Goal: Information Seeking & Learning: Learn about a topic

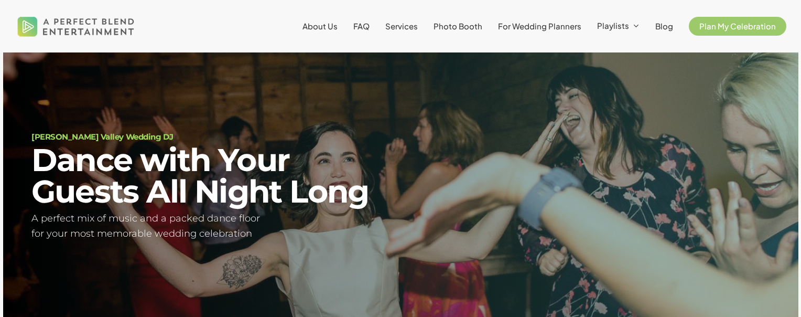
scroll to position [62, 0]
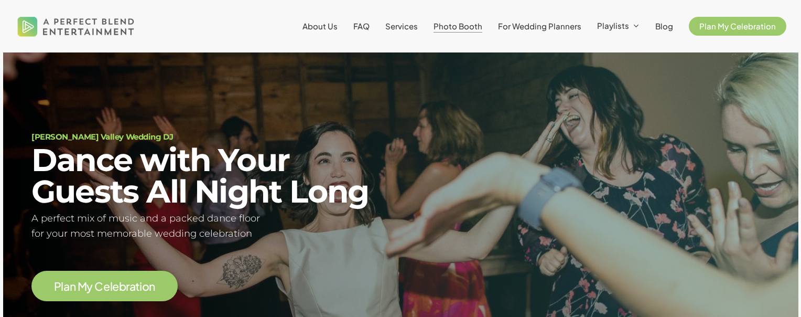
click at [448, 28] on span "Photo Booth" at bounding box center [457, 26] width 49 height 10
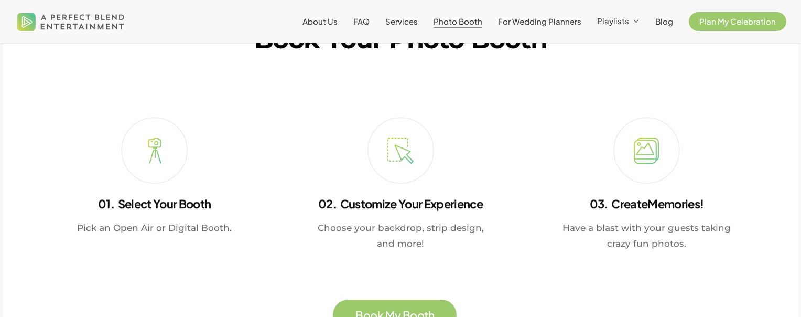
scroll to position [1834, 0]
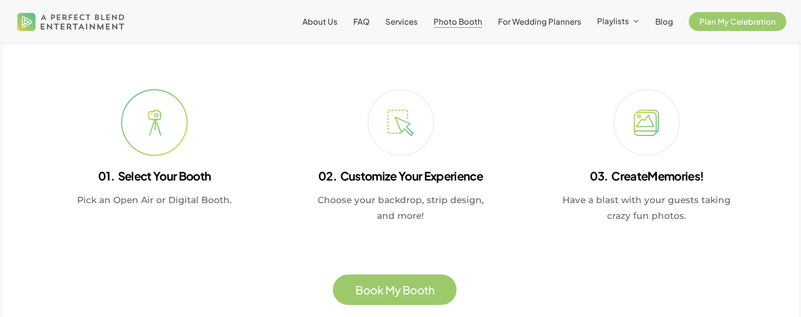
click at [153, 123] on icon at bounding box center [154, 123] width 26 height 26
click at [172, 129] on span at bounding box center [154, 122] width 38 height 38
click at [153, 136] on icon at bounding box center [154, 123] width 26 height 26
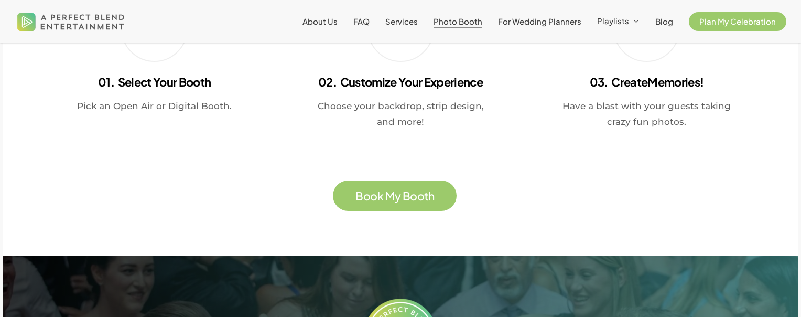
scroll to position [1897, 0]
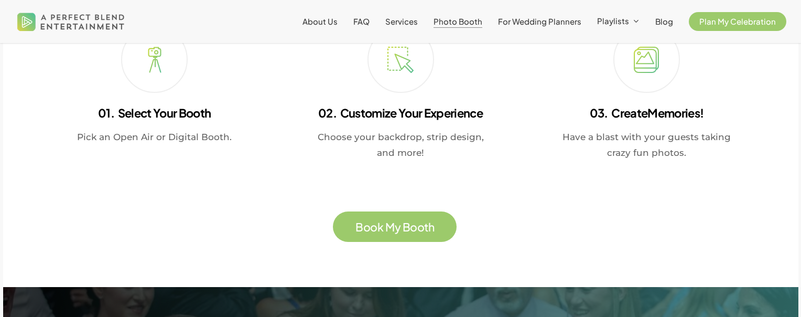
click at [382, 228] on span "k" at bounding box center [380, 226] width 6 height 11
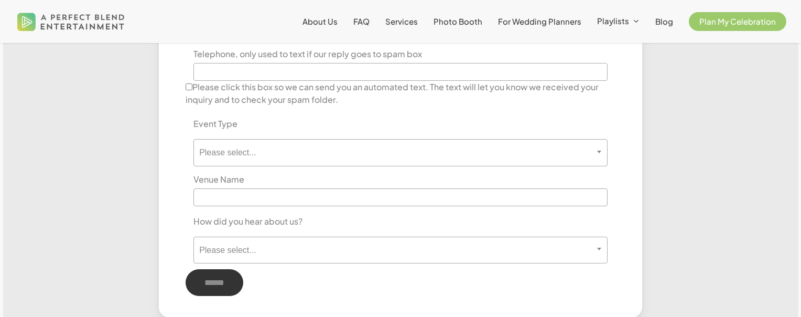
scroll to position [629, 0]
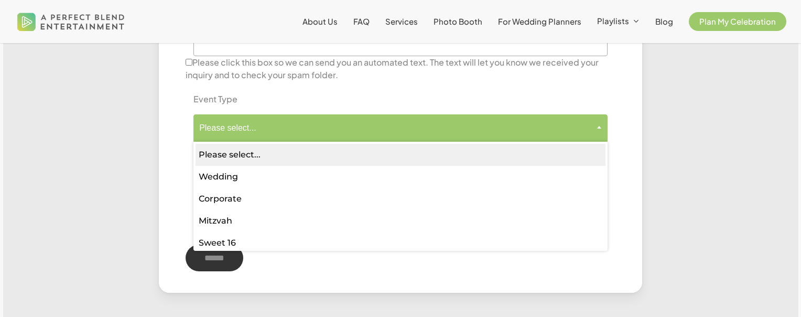
click at [397, 132] on span "Please select..." at bounding box center [400, 128] width 413 height 10
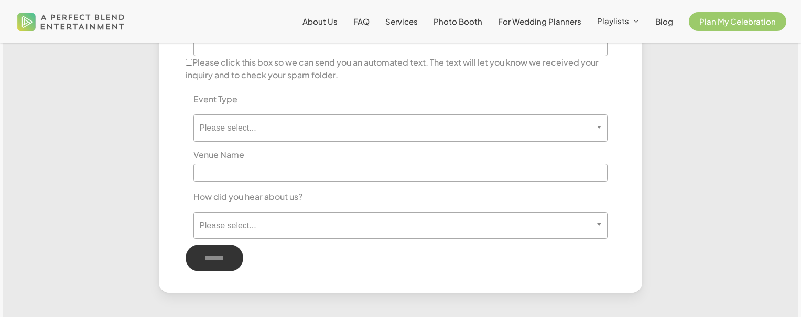
click at [376, 98] on div "**********" at bounding box center [401, 115] width 430 height 47
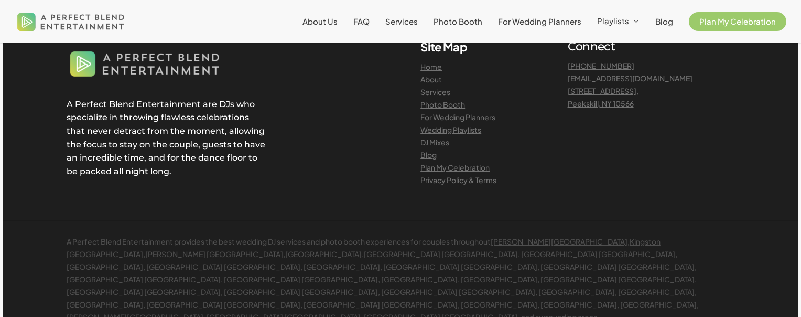
scroll to position [1346, 0]
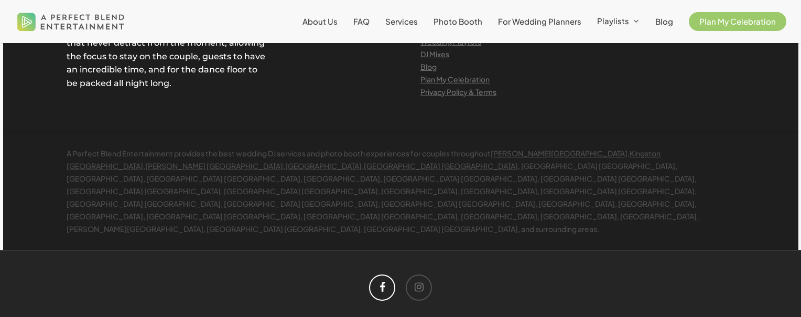
click at [377, 274] on icon at bounding box center [382, 287] width 26 height 26
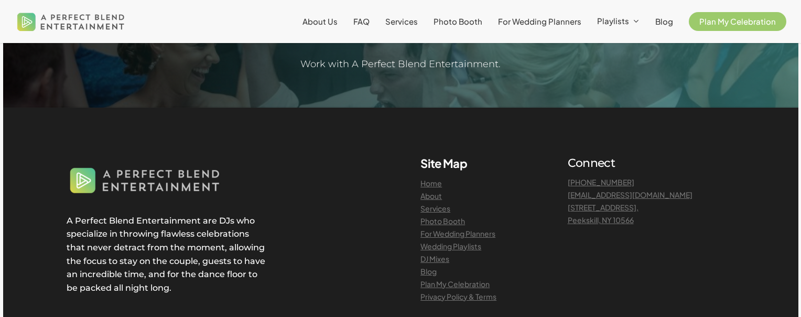
scroll to position [1136, 0]
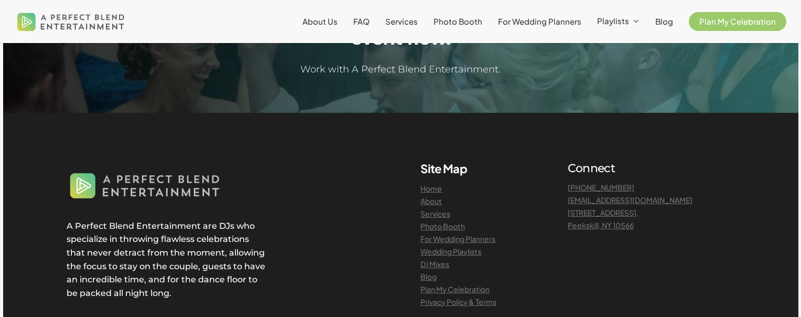
click at [435, 267] on link "DJ Mixes" at bounding box center [434, 263] width 29 height 9
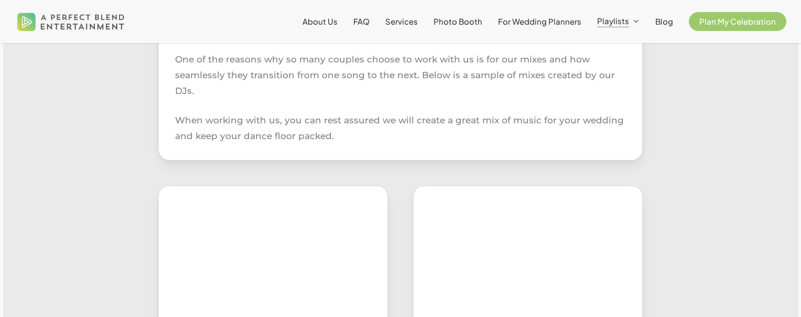
scroll to position [314, 0]
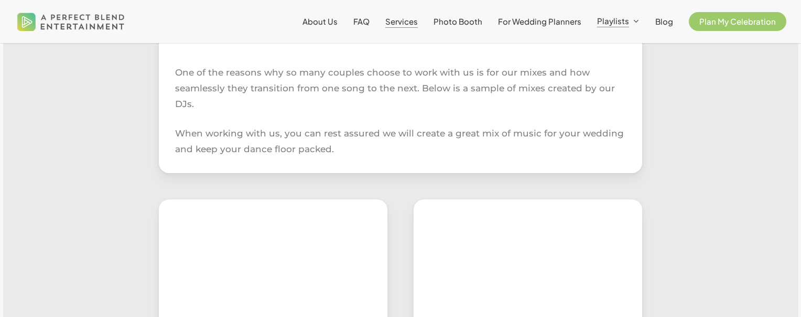
click at [412, 18] on span "Services" at bounding box center [401, 21] width 32 height 10
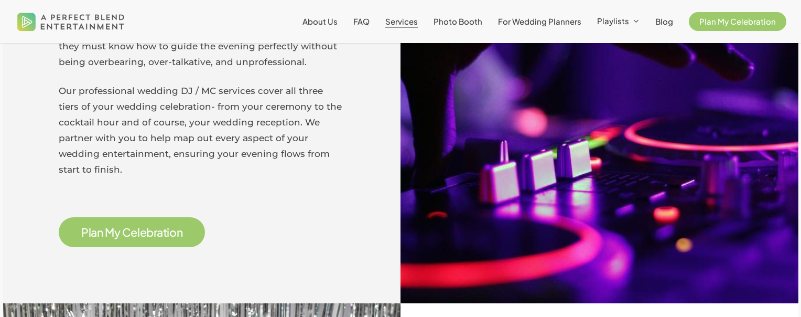
scroll to position [472, 0]
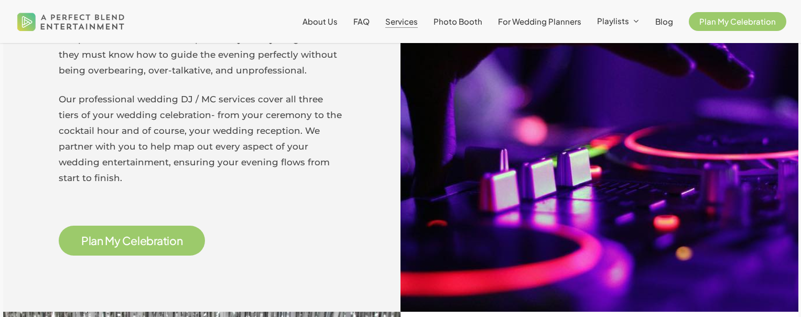
click at [153, 233] on span "P l a n M y C e l e b r a t i o n" at bounding box center [131, 240] width 101 height 14
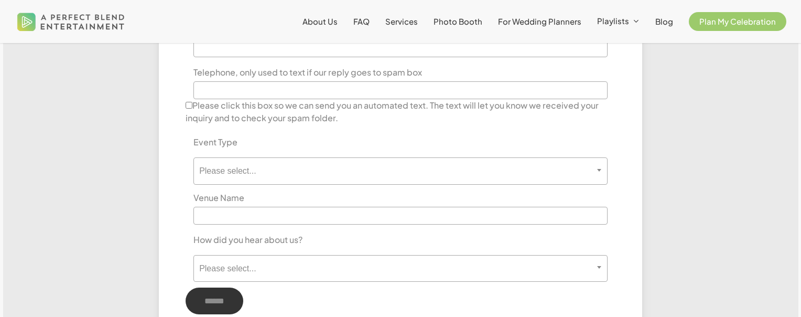
scroll to position [629, 0]
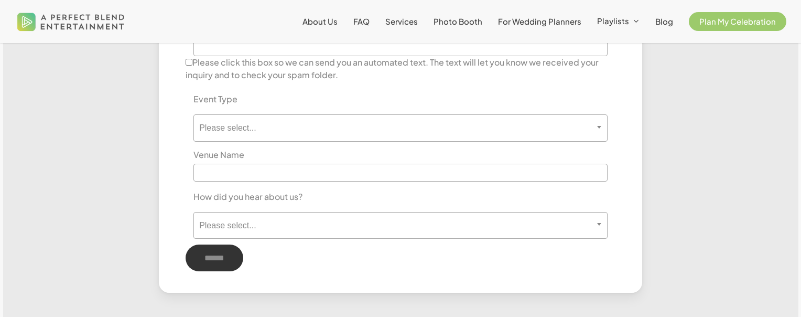
click at [535, 26] on li "For Wedding Planners" at bounding box center [539, 21] width 99 height 43
click at [535, 24] on li "For Wedding Planners" at bounding box center [539, 21] width 99 height 43
click at [535, 23] on span "For Wedding Planners" at bounding box center [539, 21] width 83 height 10
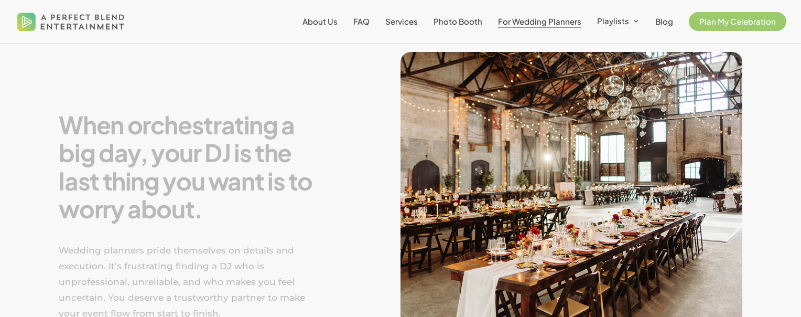
scroll to position [472, 0]
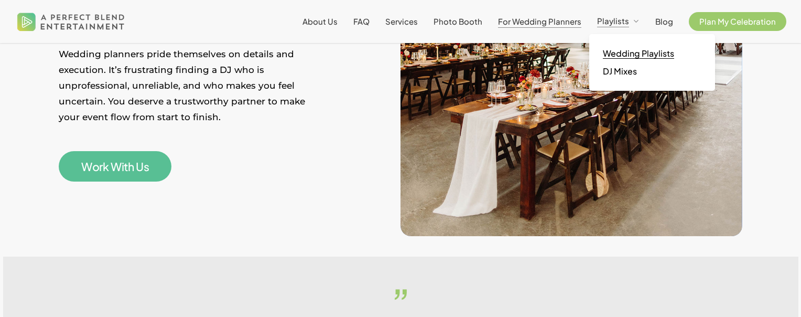
click at [623, 53] on span "Wedding Playlists" at bounding box center [638, 53] width 71 height 11
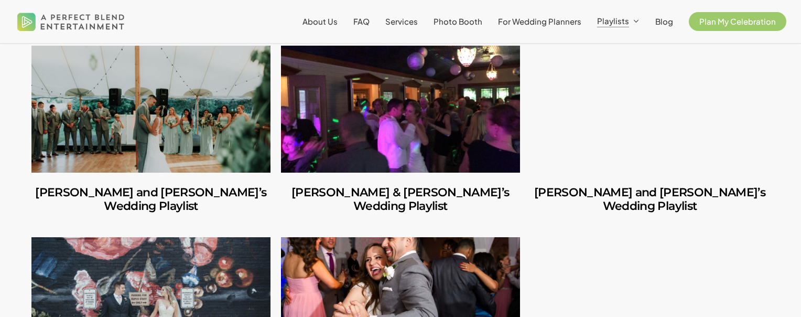
scroll to position [1625, 0]
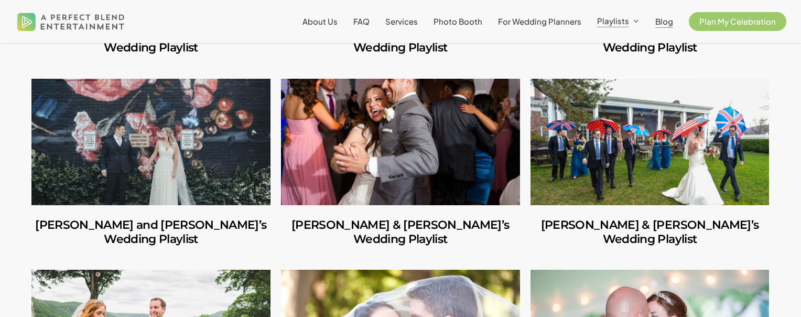
click at [660, 25] on span "Blog" at bounding box center [664, 21] width 18 height 10
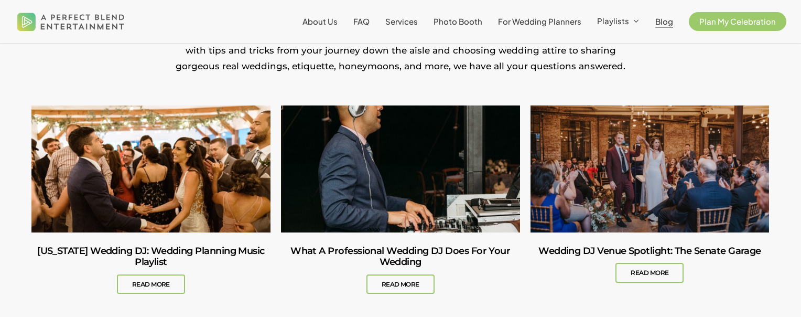
scroll to position [262, 0]
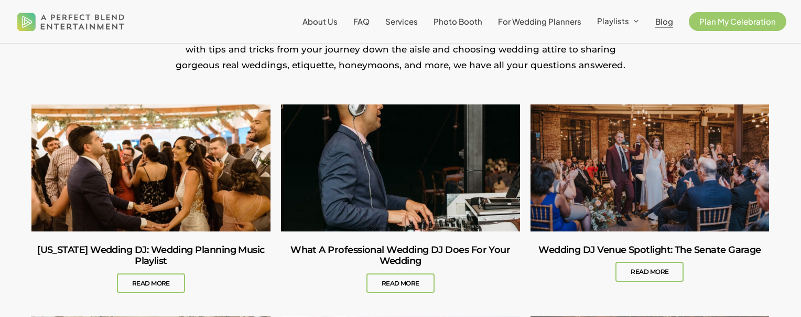
click at [441, 141] on link "What A Professional Wedding DJ Does For Your Wedding" at bounding box center [400, 167] width 239 height 127
